Goal: Information Seeking & Learning: Learn about a topic

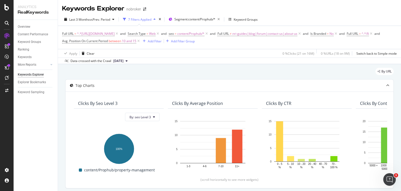
scroll to position [208, 0]
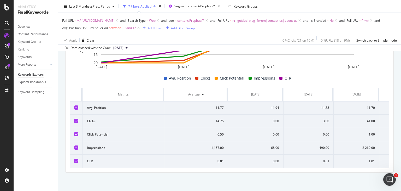
click at [108, 28] on span "Avg. Position On Current Period" at bounding box center [85, 28] width 46 height 4
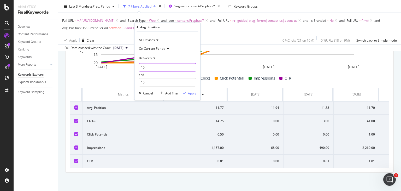
click at [154, 64] on input "10" at bounding box center [167, 67] width 57 height 8
type input "1"
type input "20"
click at [148, 82] on input "15" at bounding box center [167, 82] width 57 height 8
type input "1"
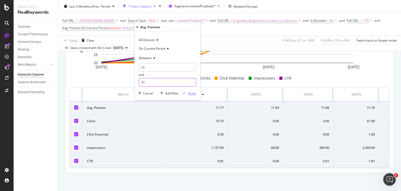
type input "30"
click at [190, 94] on div "Apply" at bounding box center [192, 93] width 8 height 4
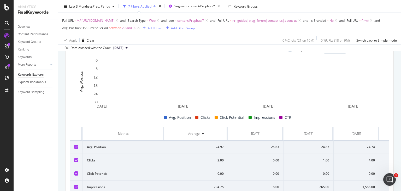
scroll to position [208, 0]
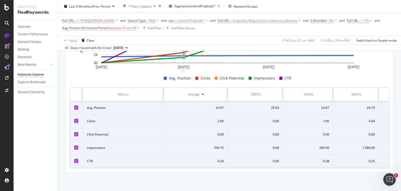
click at [108, 26] on span "Avg. Position On Current Period" at bounding box center [85, 28] width 46 height 4
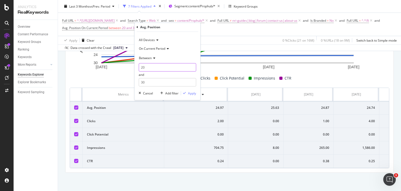
click at [154, 65] on input "20" at bounding box center [167, 67] width 57 height 8
type input "2"
type input "30"
click at [152, 83] on input "30" at bounding box center [167, 82] width 57 height 8
type input "3"
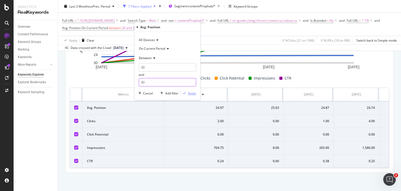
type input "40"
click at [190, 92] on div "Apply" at bounding box center [192, 93] width 8 height 4
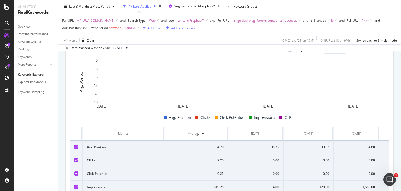
scroll to position [208, 0]
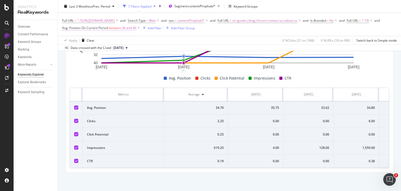
click at [136, 30] on span "30 and 40" at bounding box center [129, 27] width 14 height 7
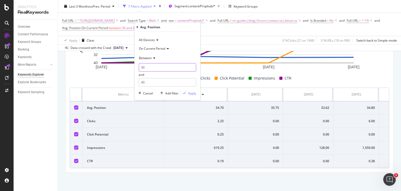
click at [164, 66] on input "30" at bounding box center [167, 67] width 57 height 8
type input "3"
type input "10"
click at [175, 82] on input "40" at bounding box center [167, 82] width 57 height 8
type input "4"
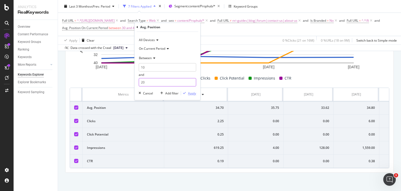
type input "20"
click at [191, 92] on div "Apply" at bounding box center [192, 93] width 8 height 4
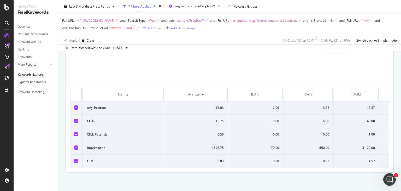
scroll to position [208, 0]
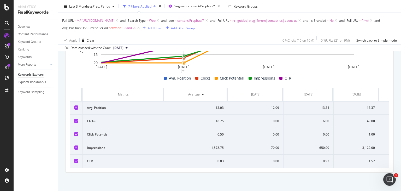
click at [291, 10] on div "Last 3 Months vs Prev. Period 7 Filters Applied Segment: content/Prophub/* Keyw…" at bounding box center [229, 7] width 343 height 10
click at [136, 27] on span "10 and 20" at bounding box center [129, 27] width 14 height 7
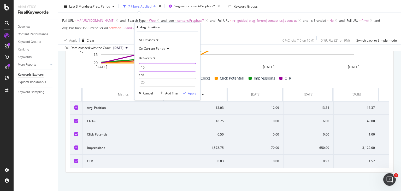
click at [163, 66] on input "10" at bounding box center [167, 67] width 57 height 8
type input "1"
type input "5"
type input "6"
click at [164, 84] on input "20" at bounding box center [167, 82] width 57 height 8
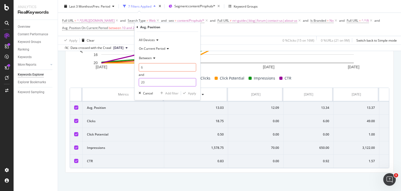
type input "2"
type input "10"
click at [195, 91] on div "Apply" at bounding box center [192, 93] width 8 height 4
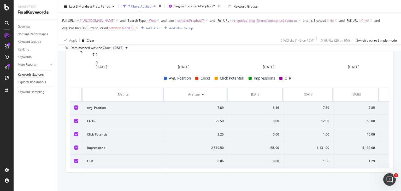
scroll to position [208, 0]
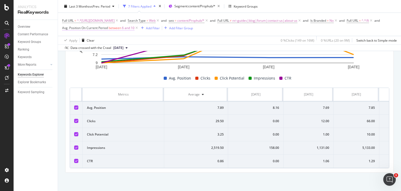
click at [134, 30] on span "Avg. Position On Current Period between 6 and 10" at bounding box center [98, 28] width 72 height 5
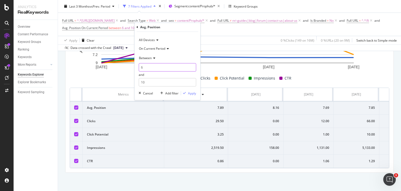
click at [153, 66] on input "6" at bounding box center [167, 67] width 57 height 8
type input "10"
click at [153, 80] on input "10" at bounding box center [167, 82] width 57 height 8
type input "1"
type input "15"
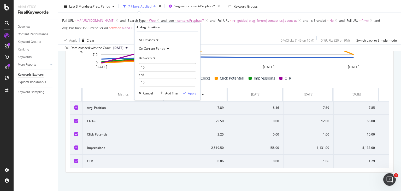
click at [190, 93] on div "Apply" at bounding box center [192, 93] width 8 height 4
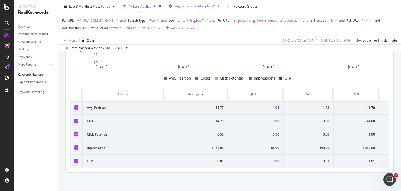
scroll to position [208, 0]
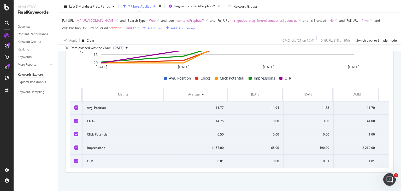
click at [108, 28] on span "Avg. Position On Current Period" at bounding box center [85, 28] width 46 height 4
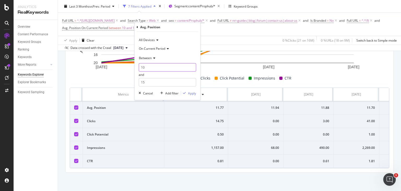
click at [157, 66] on input "10" at bounding box center [167, 67] width 57 height 8
type input "1"
type input "15"
click at [157, 82] on input "15" at bounding box center [167, 82] width 57 height 8
type input "1"
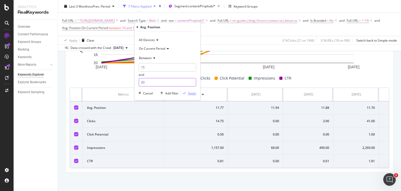
type input "20"
click at [191, 92] on div "Apply" at bounding box center [192, 93] width 8 height 4
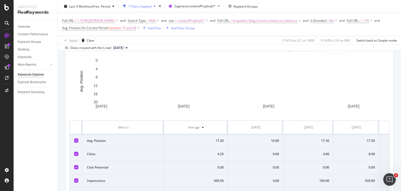
scroll to position [208, 0]
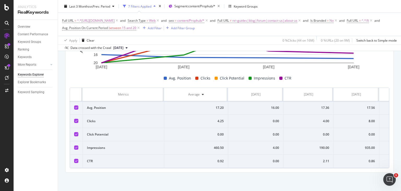
click at [280, 3] on div "Last 3 Months vs Prev. Period 7 Filters Applied Segment: content/Prophub/* Keyw…" at bounding box center [229, 7] width 343 height 10
click at [108, 29] on span "Avg. Position On Current Period" at bounding box center [85, 28] width 46 height 4
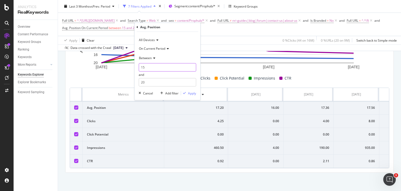
click at [153, 66] on input "15" at bounding box center [167, 67] width 57 height 8
type input "10"
click at [186, 94] on div "button" at bounding box center [184, 93] width 7 height 3
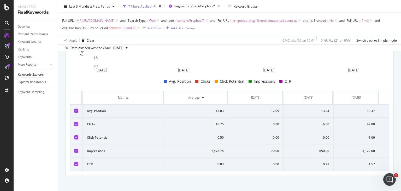
scroll to position [208, 0]
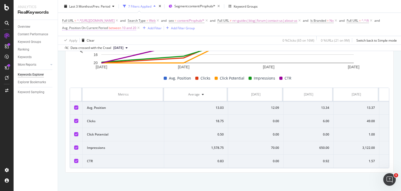
click at [108, 28] on span "Avg. Position On Current Period" at bounding box center [85, 28] width 46 height 4
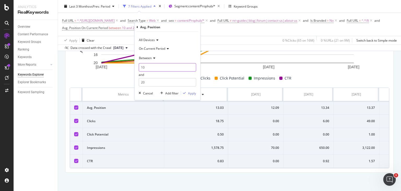
click at [152, 68] on input "10" at bounding box center [167, 67] width 57 height 8
type input "1"
type input "20"
click at [155, 85] on input "20" at bounding box center [167, 82] width 57 height 8
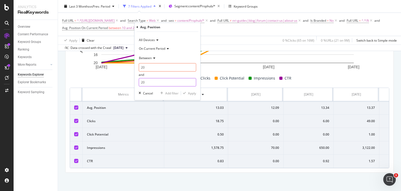
type input "2"
type input "30"
click at [189, 92] on div "Apply" at bounding box center [192, 93] width 8 height 4
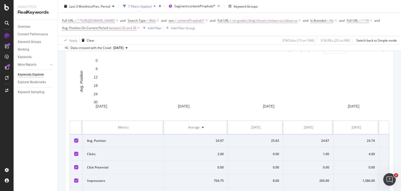
scroll to position [208, 0]
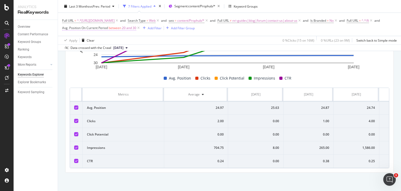
click at [108, 26] on span "Avg. Position On Current Period" at bounding box center [85, 28] width 46 height 4
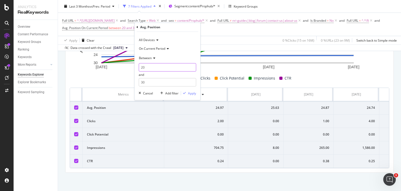
click at [154, 65] on input "20" at bounding box center [167, 67] width 57 height 8
type input "2"
type input "30"
click at [156, 82] on input "30" at bounding box center [167, 82] width 57 height 8
type input "3"
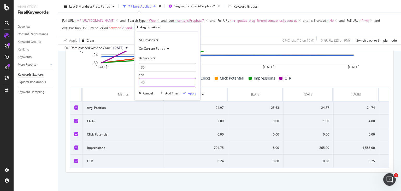
type input "40"
click at [187, 92] on div "button" at bounding box center [184, 93] width 7 height 3
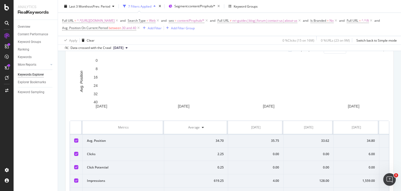
scroll to position [208, 0]
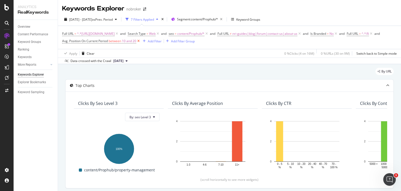
click at [141, 42] on icon at bounding box center [138, 40] width 4 height 5
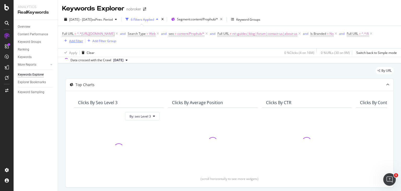
click at [83, 42] on div "Add Filter" at bounding box center [76, 41] width 14 height 4
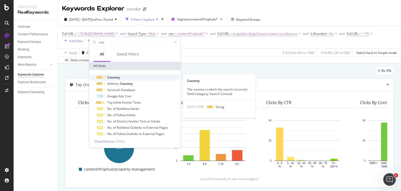
type input "cou"
click at [118, 74] on div "Country" at bounding box center [138, 77] width 83 height 6
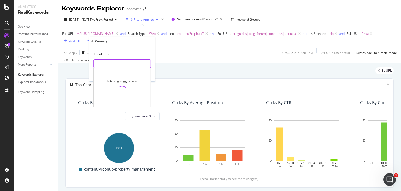
click at [109, 65] on input "text" at bounding box center [122, 63] width 57 height 8
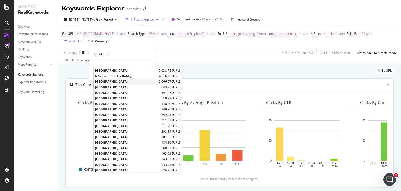
click at [118, 82] on span "United States of America" at bounding box center [126, 81] width 62 height 4
type input "United States of America"
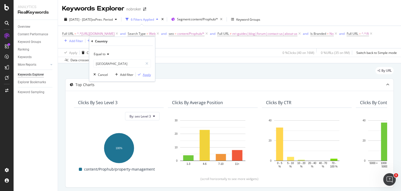
click at [145, 74] on div "Apply" at bounding box center [147, 74] width 8 height 4
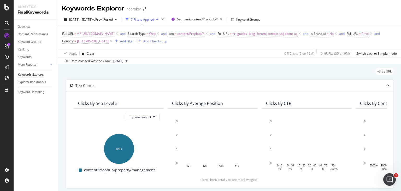
scroll to position [94, 0]
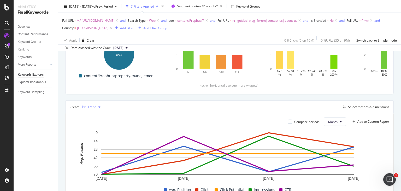
click at [92, 108] on div "Trend" at bounding box center [92, 106] width 9 height 3
click at [101, 114] on div "Table" at bounding box center [94, 115] width 24 height 7
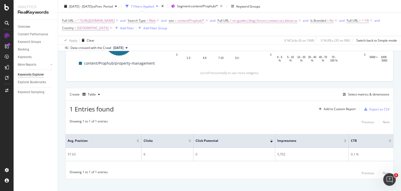
scroll to position [113, 0]
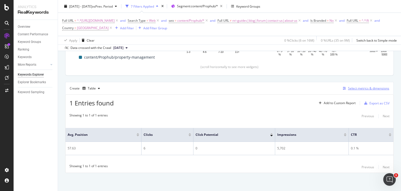
click at [363, 86] on div "Select metrics & dimensions" at bounding box center [368, 88] width 41 height 4
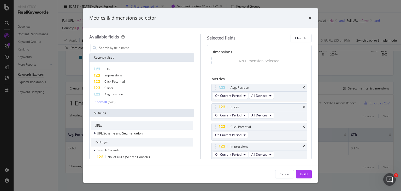
scroll to position [0, 0]
click at [114, 50] on input "modal" at bounding box center [145, 48] width 95 height 8
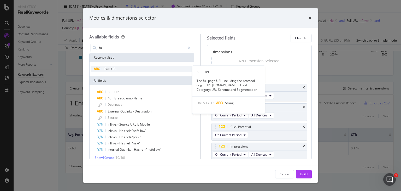
type input "fu"
click at [113, 67] on span "URL" at bounding box center [114, 69] width 6 height 4
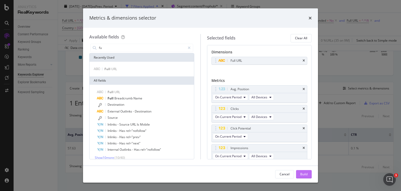
click at [303, 174] on div "Build" at bounding box center [303, 174] width 7 height 4
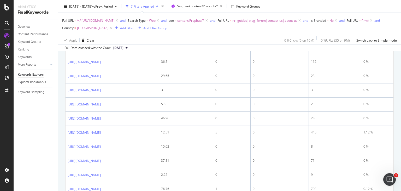
scroll to position [277, 0]
click at [109, 26] on span "[GEOGRAPHIC_DATA]" at bounding box center [93, 27] width 32 height 7
type input "[GEOGRAPHIC_DATA]"
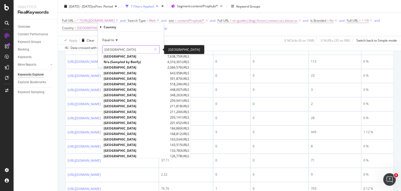
click at [146, 47] on input "[GEOGRAPHIC_DATA]" at bounding box center [126, 49] width 49 height 8
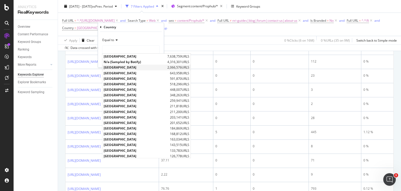
click at [145, 67] on span "[GEOGRAPHIC_DATA]" at bounding box center [135, 67] width 62 height 4
type input "[GEOGRAPHIC_DATA]"
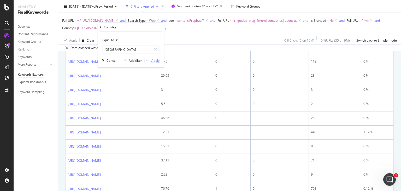
click at [152, 58] on div "Apply" at bounding box center [155, 60] width 8 height 4
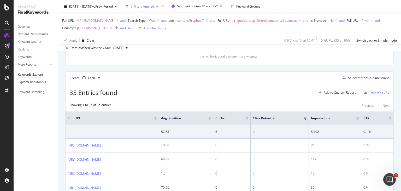
scroll to position [122, 0]
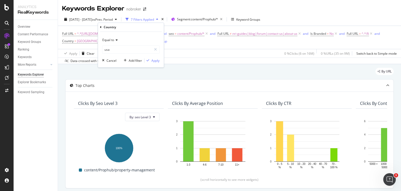
scroll to position [122, 0]
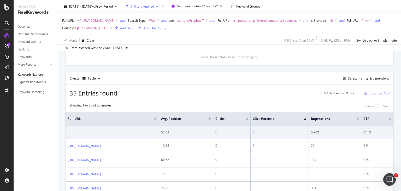
click at [187, 44] on div "Apply Clear 0 % Clicks ( 6 on 16M ) 0 % URLs ( 35 on 9M ) Switch back to Simple…" at bounding box center [229, 40] width 343 height 9
click at [113, 26] on icon at bounding box center [111, 27] width 4 height 5
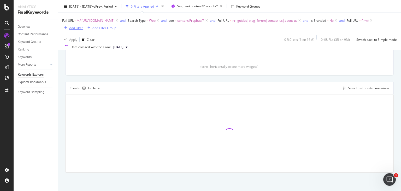
scroll to position [113, 0]
click at [83, 26] on div "Add Filter" at bounding box center [76, 27] width 14 height 4
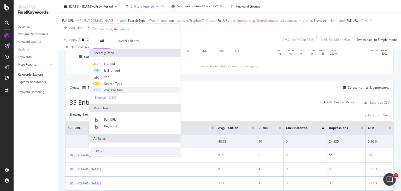
click at [117, 89] on span "Avg. Position" at bounding box center [113, 89] width 19 height 4
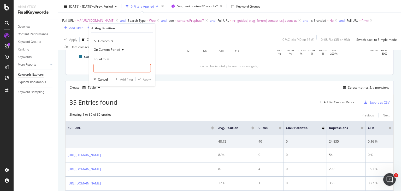
click at [105, 58] on span "Equal to" at bounding box center [100, 58] width 12 height 4
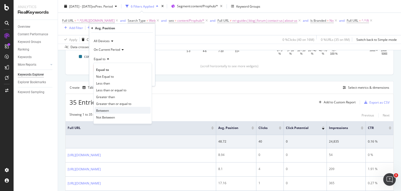
click at [107, 108] on span "Between" at bounding box center [102, 110] width 13 height 4
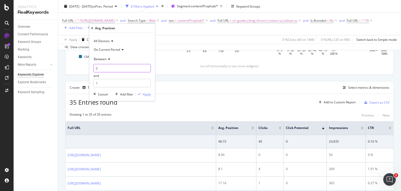
click at [104, 69] on input "0" at bounding box center [121, 68] width 57 height 8
type input "10"
click at [105, 80] on input "1" at bounding box center [121, 83] width 57 height 8
type input "20"
click at [146, 94] on div "Apply" at bounding box center [147, 94] width 8 height 4
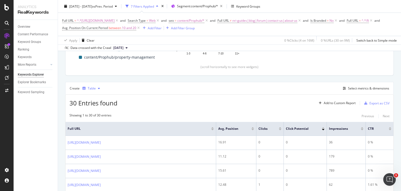
click at [94, 89] on div "Table" at bounding box center [92, 88] width 8 height 3
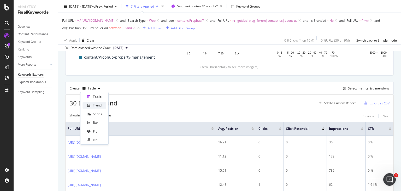
click at [96, 103] on div "Trend" at bounding box center [97, 105] width 9 height 4
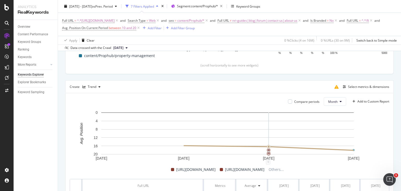
scroll to position [112, 0]
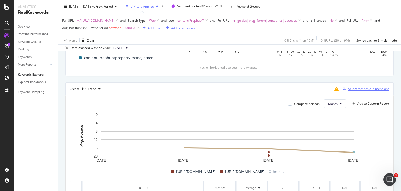
click at [348, 88] on div "Select metrics & dimensions" at bounding box center [368, 88] width 41 height 4
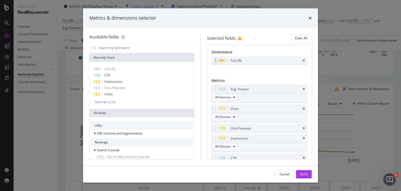
click at [300, 58] on div "Full URL" at bounding box center [260, 60] width 96 height 7
click at [303, 61] on icon "times" at bounding box center [304, 60] width 2 height 3
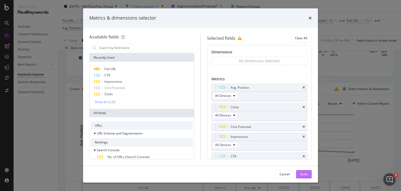
click at [302, 172] on div "Build" at bounding box center [303, 174] width 7 height 4
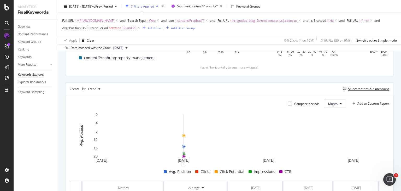
scroll to position [208, 0]
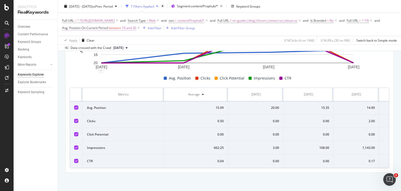
click at [121, 28] on span "between" at bounding box center [115, 28] width 13 height 4
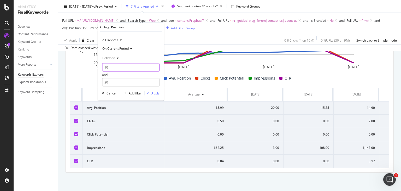
click at [122, 69] on input "10" at bounding box center [130, 67] width 57 height 8
type input "1"
type input "20"
click at [122, 84] on input "20" at bounding box center [130, 82] width 57 height 8
type input "2"
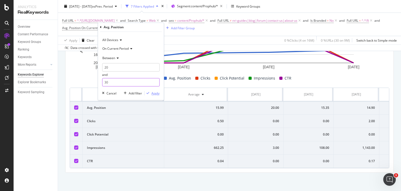
type input "30"
click at [153, 93] on div "Apply" at bounding box center [155, 93] width 8 height 4
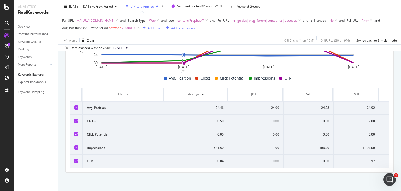
click at [121, 29] on span "between" at bounding box center [115, 28] width 13 height 4
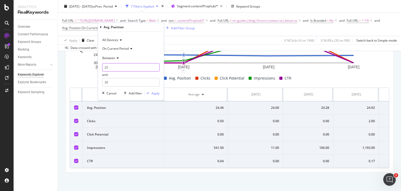
click at [131, 65] on input "20" at bounding box center [130, 67] width 57 height 8
type input "2"
type input "10"
click at [131, 84] on input "30" at bounding box center [130, 82] width 57 height 8
type input "3"
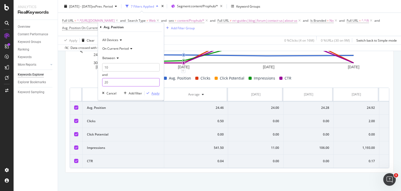
type input "20"
click at [155, 93] on div "Apply" at bounding box center [155, 93] width 8 height 4
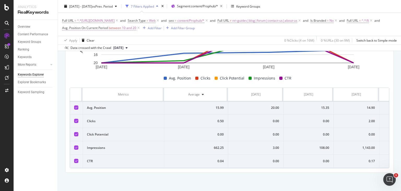
click at [108, 28] on span "Avg. Position On Current Period" at bounding box center [85, 28] width 46 height 4
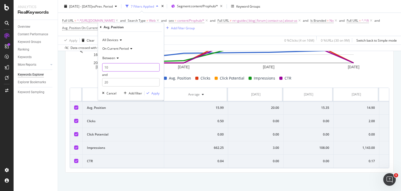
click at [121, 69] on input "10" at bounding box center [130, 67] width 57 height 8
type input "1"
type input "6"
click at [120, 83] on input "20" at bounding box center [130, 82] width 57 height 8
type input "2"
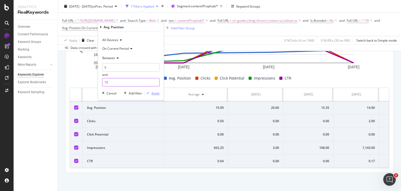
type input "10"
click at [152, 93] on div "Apply" at bounding box center [155, 93] width 8 height 4
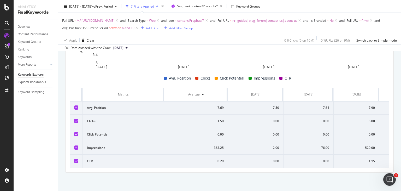
scroll to position [208, 0]
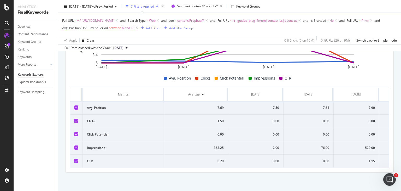
click at [108, 28] on span "Avg. Position On Current Period" at bounding box center [85, 28] width 46 height 4
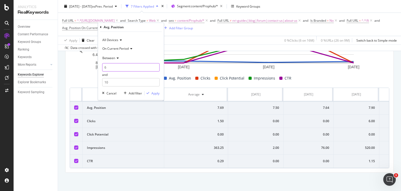
click at [121, 66] on input "6" at bounding box center [130, 67] width 57 height 8
type input "3"
click at [123, 78] on input "10" at bounding box center [130, 82] width 57 height 8
type input "1"
type input "5"
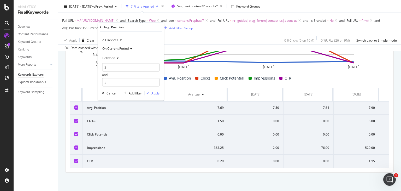
click at [155, 94] on div "Apply" at bounding box center [155, 93] width 8 height 4
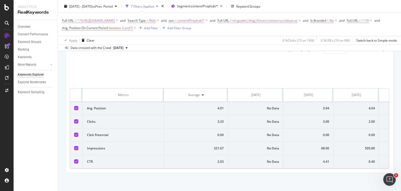
scroll to position [208, 0]
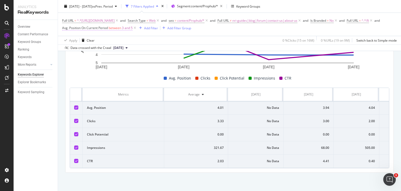
click at [108, 26] on span "Avg. Position On Current Period" at bounding box center [85, 28] width 46 height 4
click at [113, 66] on input "3" at bounding box center [130, 67] width 57 height 8
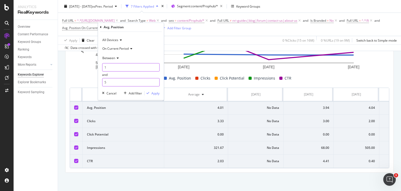
type input "1"
click at [112, 83] on input "5" at bounding box center [130, 82] width 57 height 8
type input "2"
click at [153, 95] on div "Apply" at bounding box center [155, 93] width 8 height 4
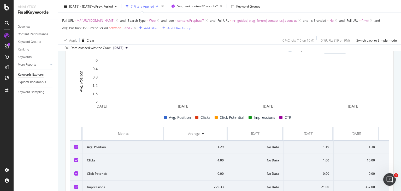
scroll to position [208, 0]
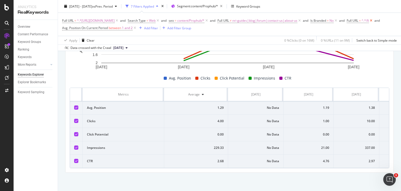
click at [369, 23] on icon at bounding box center [371, 20] width 4 height 5
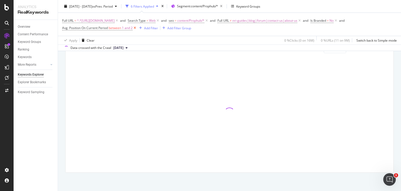
scroll to position [166, 0]
click at [134, 27] on icon at bounding box center [135, 27] width 4 height 5
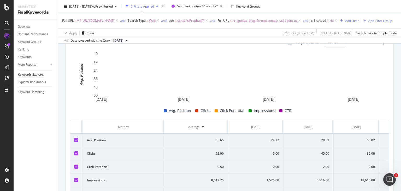
scroll to position [208, 0]
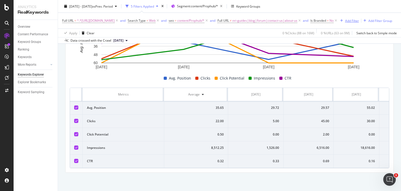
click at [345, 23] on div "Add Filter" at bounding box center [352, 20] width 14 height 4
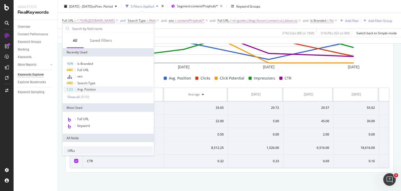
click at [93, 90] on span "Avg. Position" at bounding box center [86, 89] width 19 height 4
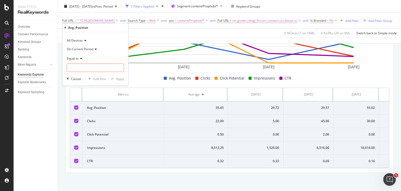
click at [80, 59] on icon at bounding box center [81, 58] width 4 height 3
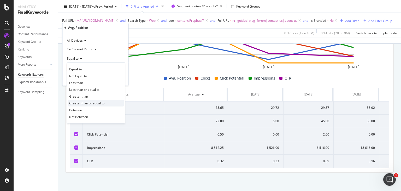
click at [91, 102] on span "Greater than or equal to" at bounding box center [86, 103] width 35 height 4
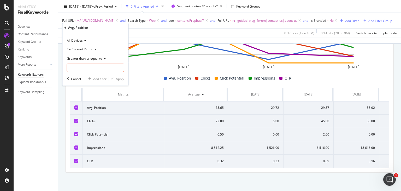
click at [99, 58] on span "Greater than or equal to" at bounding box center [84, 58] width 35 height 4
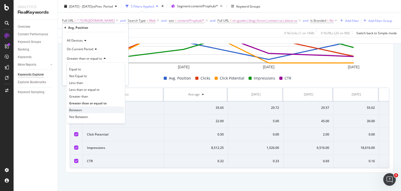
click at [82, 108] on span "Between" at bounding box center [75, 110] width 13 height 4
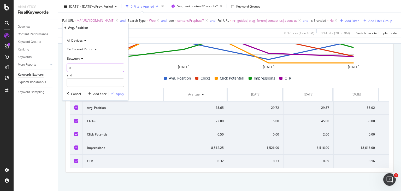
click at [86, 67] on input "0" at bounding box center [95, 67] width 57 height 8
type input "6"
click at [87, 80] on input "1" at bounding box center [95, 82] width 57 height 8
type input "10"
click at [118, 94] on div "Apply" at bounding box center [120, 93] width 8 height 4
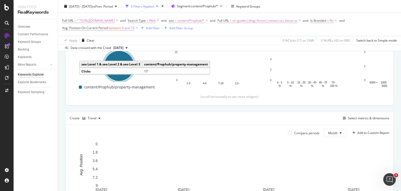
scroll to position [83, 0]
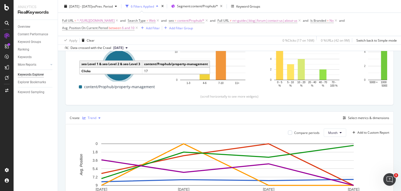
click at [96, 115] on div "Trend" at bounding box center [91, 118] width 22 height 8
click at [94, 126] on div "Table" at bounding box center [97, 126] width 8 height 4
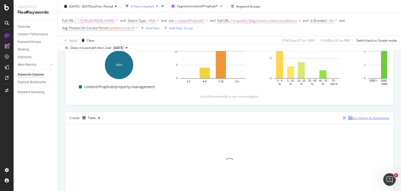
drag, startPoint x: 348, startPoint y: 114, endPoint x: 350, endPoint y: 116, distance: 3.4
click at [350, 116] on div "Create Table Select metrics & dimensions" at bounding box center [229, 117] width 328 height 13
click at [350, 116] on div "Select metrics & dimensions" at bounding box center [368, 117] width 41 height 4
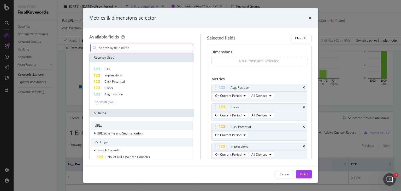
click at [121, 47] on input "modal" at bounding box center [145, 48] width 95 height 8
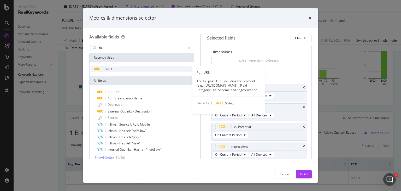
type input "fu"
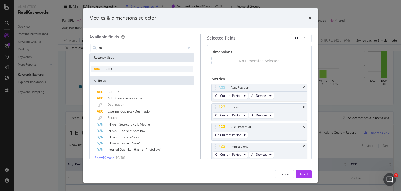
click at [118, 68] on div "Full URL" at bounding box center [142, 69] width 102 height 6
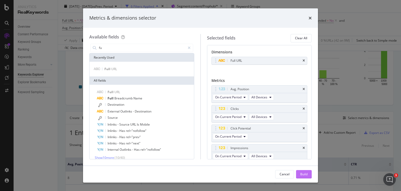
click at [304, 174] on div "Build" at bounding box center [303, 174] width 7 height 4
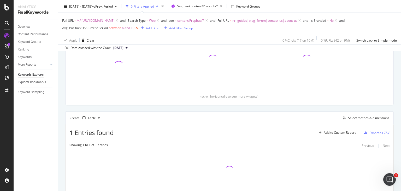
click at [139, 27] on icon at bounding box center [136, 27] width 4 height 5
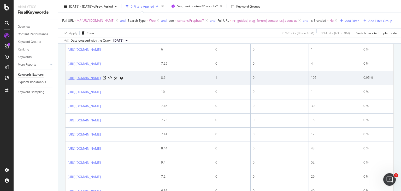
scroll to position [569, 0]
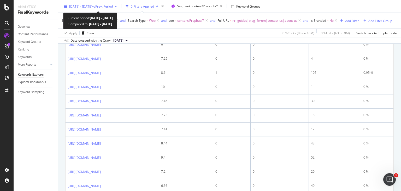
click at [113, 5] on span "vs Prev. Period" at bounding box center [102, 6] width 21 height 4
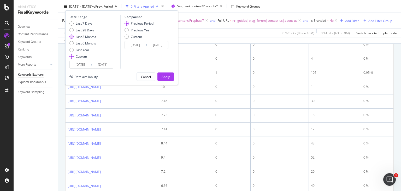
click at [72, 36] on div "Last 3 Months" at bounding box center [71, 36] width 4 height 4
type input "[DATE]"
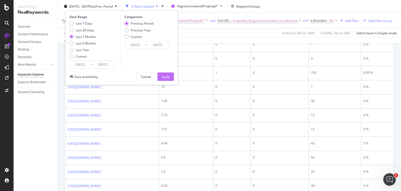
click at [166, 76] on div "Apply" at bounding box center [166, 76] width 8 height 4
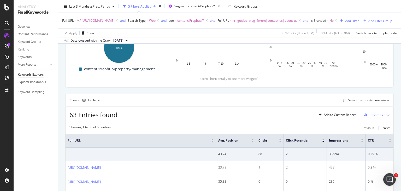
scroll to position [170, 0]
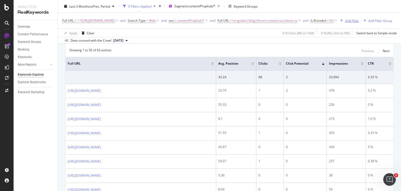
click at [345, 23] on div "Add Filter" at bounding box center [352, 20] width 14 height 4
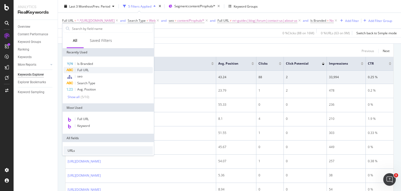
click at [87, 70] on span "Full URL" at bounding box center [82, 70] width 11 height 4
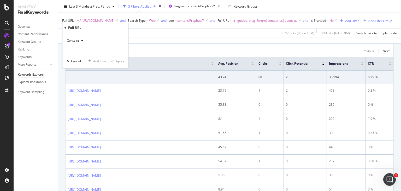
click at [75, 38] on div "Contains" at bounding box center [95, 40] width 57 height 8
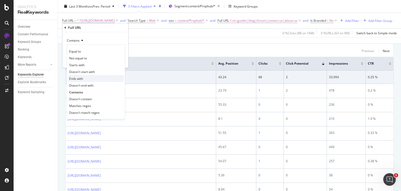
click at [82, 76] on span "Ends with" at bounding box center [76, 78] width 14 height 4
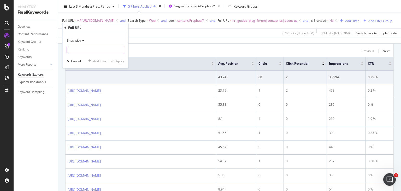
click at [84, 50] on input "text" at bounding box center [95, 50] width 57 height 8
type input "/"
click at [120, 59] on div "Apply" at bounding box center [120, 61] width 8 height 4
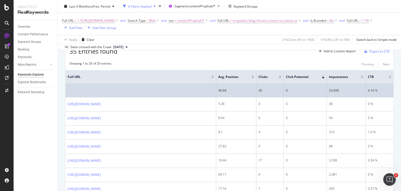
scroll to position [163, 0]
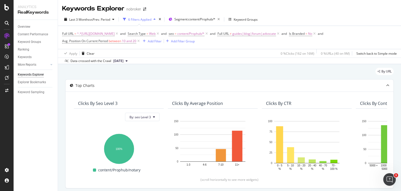
scroll to position [193, 0]
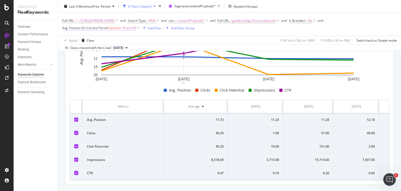
click at [118, 27] on span "between" at bounding box center [115, 28] width 13 height 4
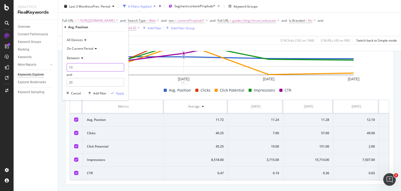
click at [84, 68] on input "10" at bounding box center [95, 67] width 57 height 8
type input "1"
type input "6"
click at [85, 80] on input "20" at bounding box center [95, 82] width 57 height 8
type input "2"
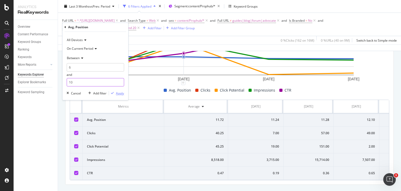
type input "10"
click at [120, 94] on div "Apply" at bounding box center [120, 93] width 8 height 4
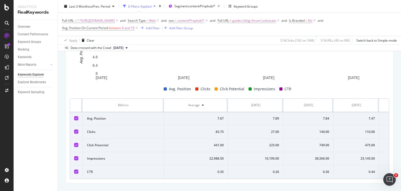
scroll to position [194, 0]
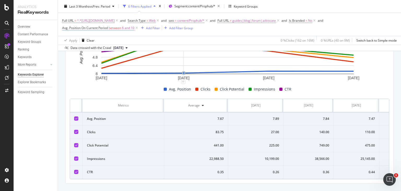
click at [119, 27] on span "between" at bounding box center [115, 28] width 13 height 4
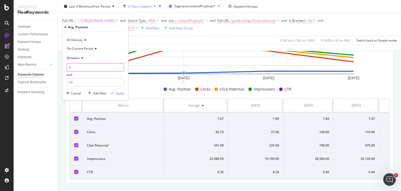
click at [78, 65] on input "6" at bounding box center [95, 67] width 57 height 8
type input "11"
click at [92, 81] on input "10" at bounding box center [95, 82] width 57 height 8
type input "1"
type input "20"
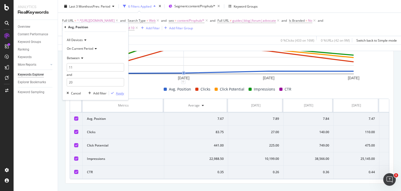
click at [122, 94] on div "Apply" at bounding box center [120, 93] width 8 height 4
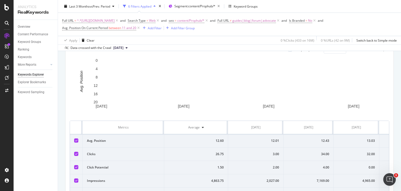
scroll to position [194, 0]
